Goal: Task Accomplishment & Management: Manage account settings

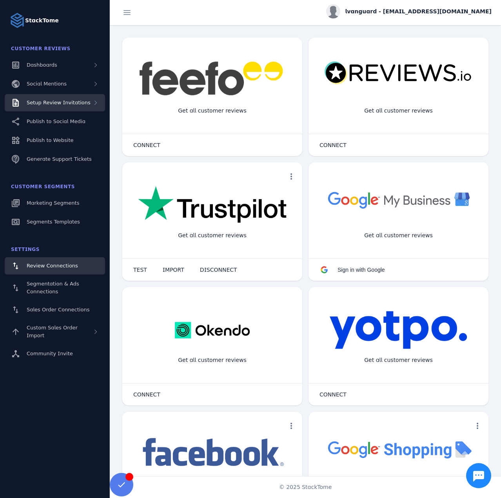
click at [62, 100] on span "Setup Review Invitations" at bounding box center [59, 103] width 64 height 6
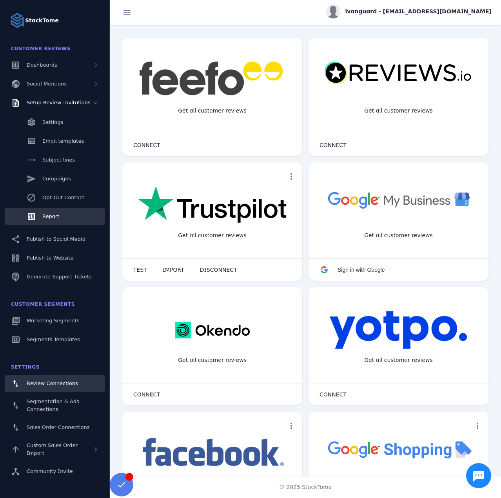
click at [65, 220] on link "Report" at bounding box center [55, 216] width 100 height 17
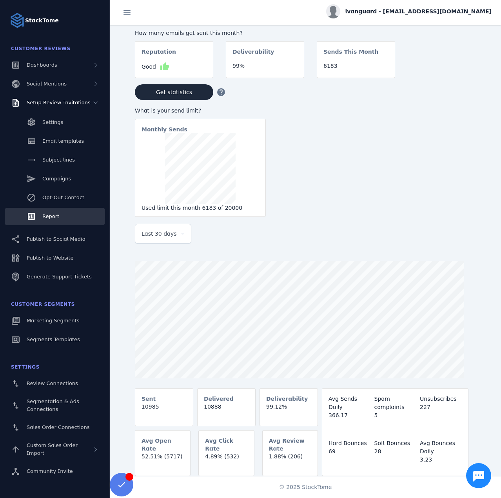
click at [163, 230] on div "Last 30 days" at bounding box center [162, 233] width 43 height 19
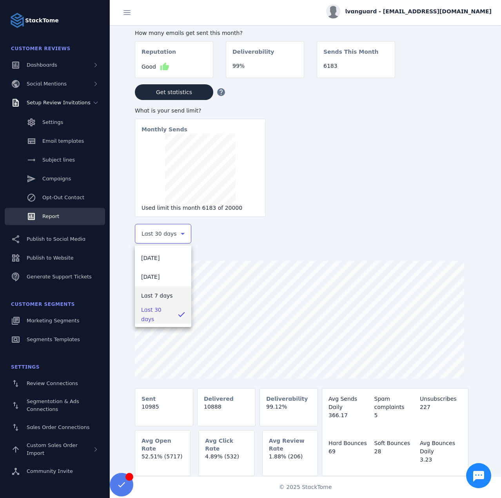
click at [152, 294] on span "Last 7 days" at bounding box center [157, 295] width 32 height 9
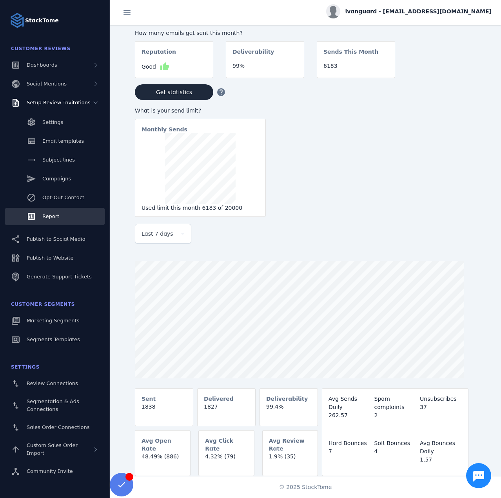
click at [402, 11] on span "lvanguard - cs_lvanguard@stacktome.com" at bounding box center [418, 11] width 147 height 8
click at [456, 87] on div "account_circle My Profile assignment Billing Sign out" at bounding box center [463, 53] width 56 height 69
click at [444, 11] on span "lvanguard - cs_lvanguard@stacktome.com" at bounding box center [418, 11] width 147 height 8
click at [462, 71] on button "Sign out" at bounding box center [463, 75] width 56 height 19
